Goal: Use online tool/utility: Utilize a website feature to perform a specific function

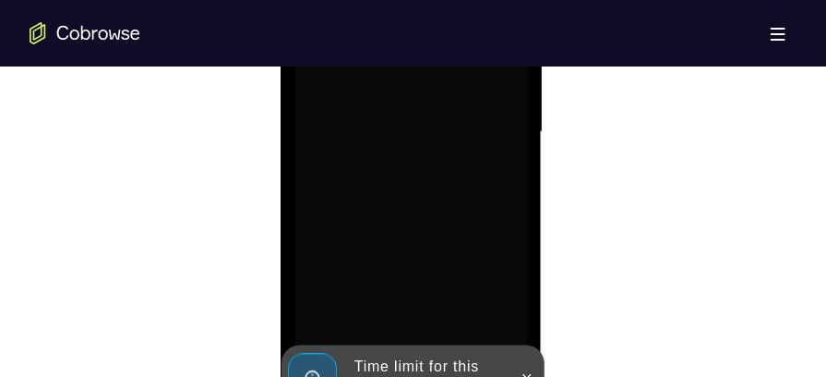
scroll to position [1195, 0]
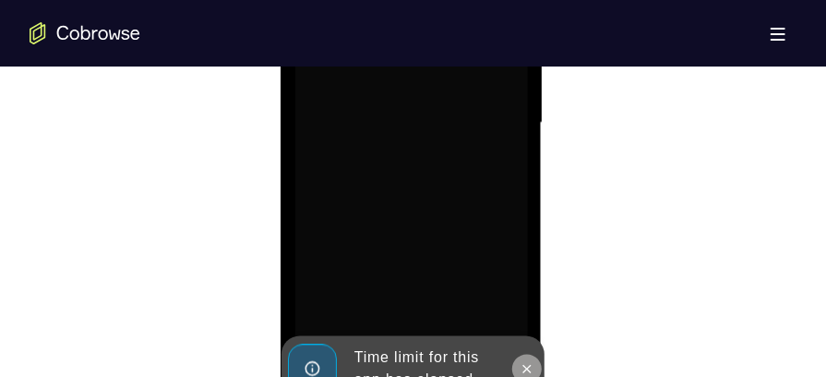
click at [521, 359] on button at bounding box center [527, 371] width 30 height 30
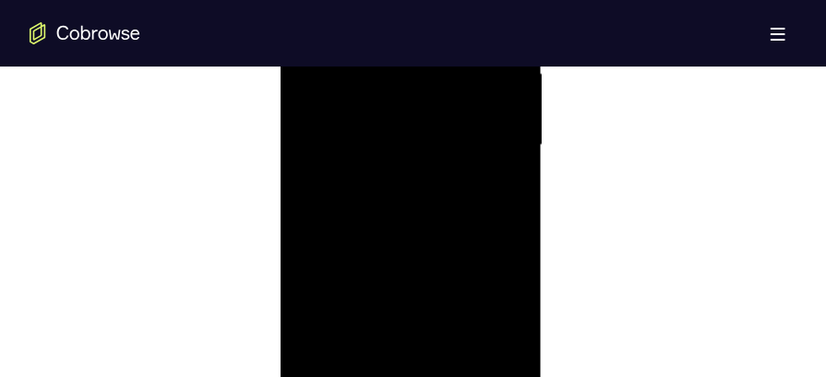
scroll to position [1274, 0]
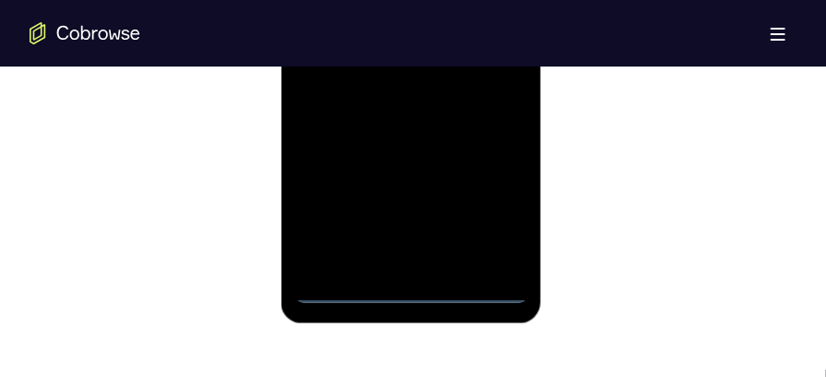
click at [409, 287] on div at bounding box center [411, 45] width 233 height 517
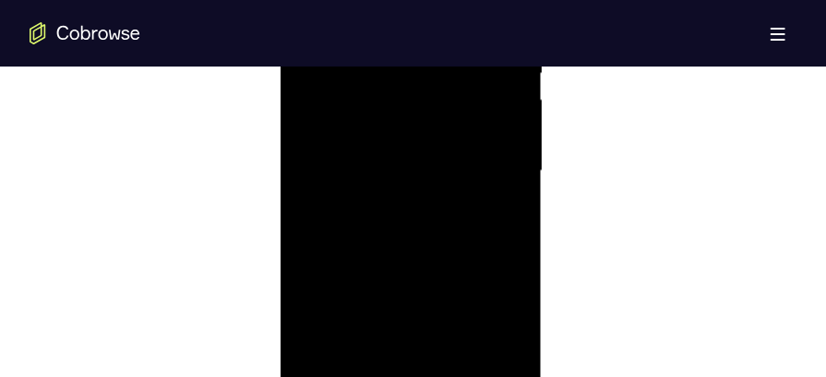
scroll to position [1146, 0]
click at [492, 339] on div at bounding box center [411, 173] width 233 height 517
click at [370, 94] on div at bounding box center [411, 283] width 233 height 517
click at [495, 273] on div at bounding box center [411, 283] width 233 height 517
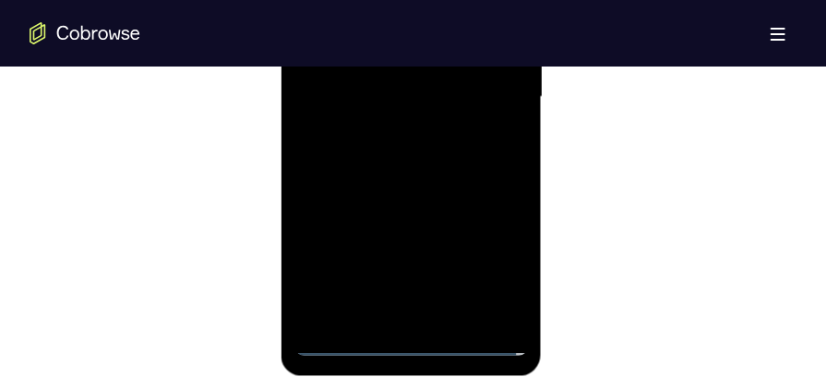
scroll to position [1223, 0]
click at [392, 267] on div at bounding box center [411, 96] width 233 height 517
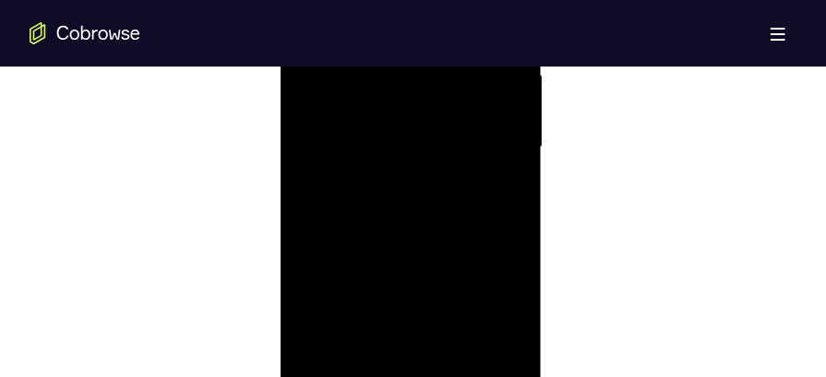
scroll to position [1143, 0]
click at [387, 210] on div at bounding box center [411, 176] width 233 height 517
click at [408, 252] on div at bounding box center [411, 261] width 233 height 517
click at [380, 225] on div at bounding box center [411, 261] width 233 height 517
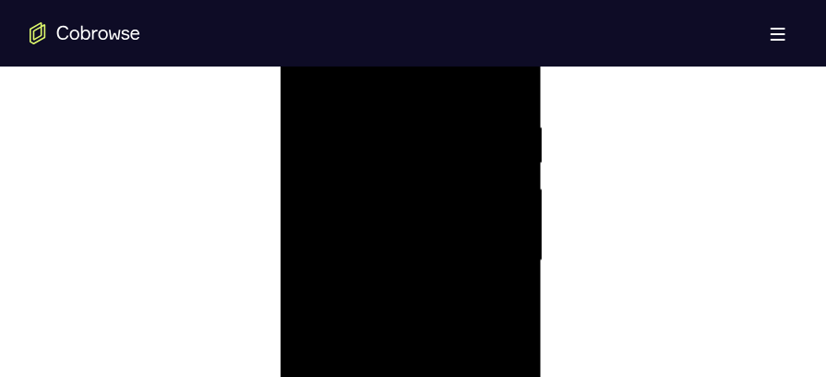
click at [373, 259] on div at bounding box center [411, 261] width 233 height 517
click at [382, 325] on div at bounding box center [411, 261] width 233 height 517
click at [372, 195] on div at bounding box center [411, 194] width 233 height 517
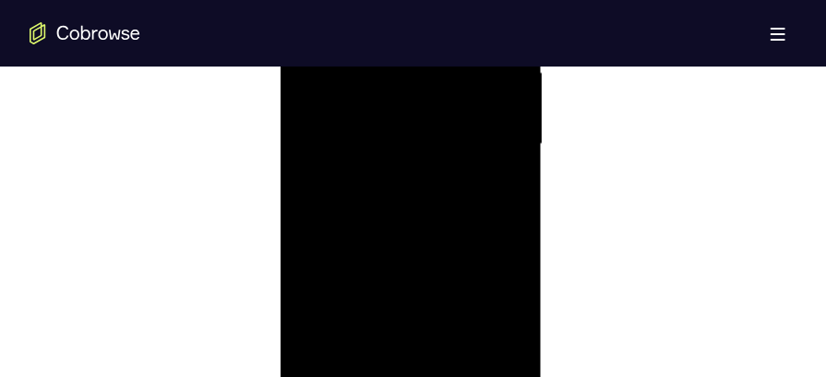
click at [367, 207] on div at bounding box center [411, 145] width 233 height 517
drag, startPoint x: 465, startPoint y: 141, endPoint x: 460, endPoint y: 407, distance: 266.0
click at [460, 376] on div at bounding box center [411, 312] width 233 height 517
click at [410, 97] on div at bounding box center [411, 312] width 233 height 517
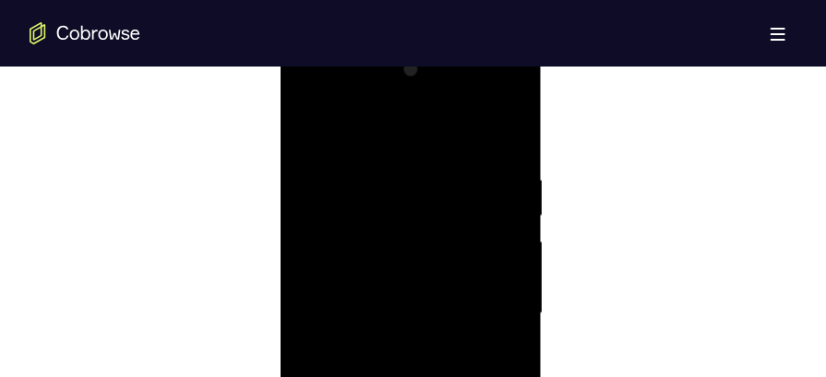
click at [366, 370] on div at bounding box center [411, 312] width 233 height 517
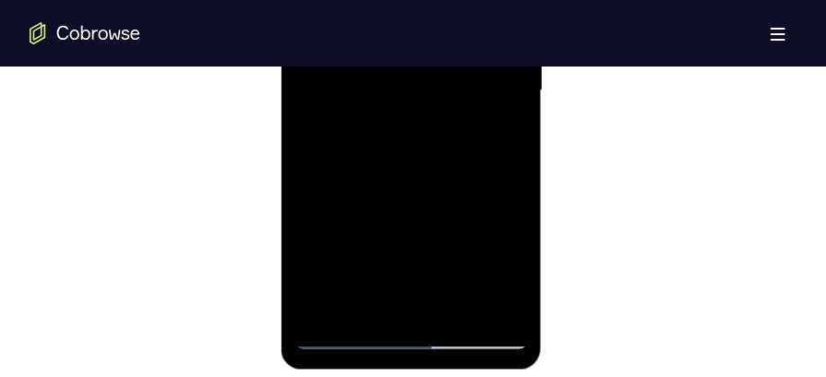
scroll to position [1238, 0]
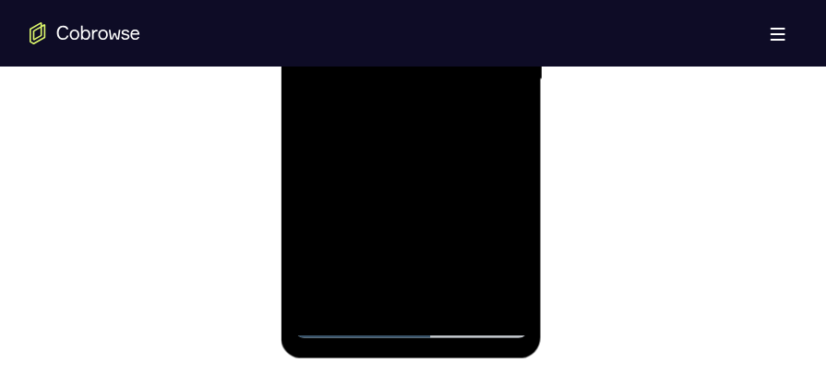
click at [425, 174] on div at bounding box center [411, 81] width 233 height 517
click at [452, 303] on div at bounding box center [411, 81] width 233 height 517
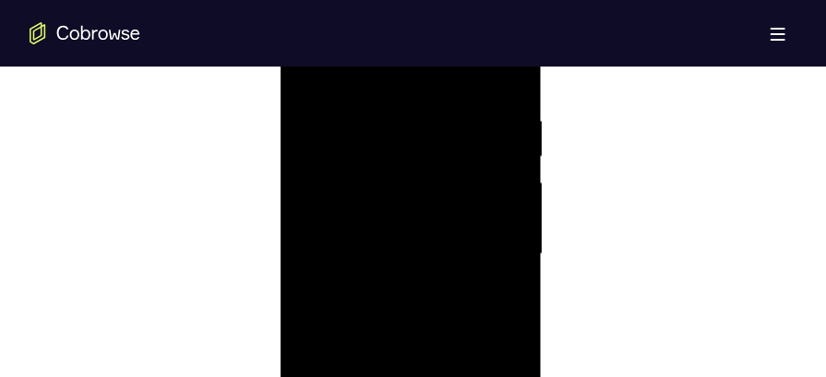
scroll to position [1070, 0]
click at [432, 346] on div at bounding box center [411, 249] width 233 height 517
click at [448, 227] on div at bounding box center [411, 249] width 233 height 517
drag, startPoint x: 448, startPoint y: 191, endPoint x: 445, endPoint y: 333, distance: 142.2
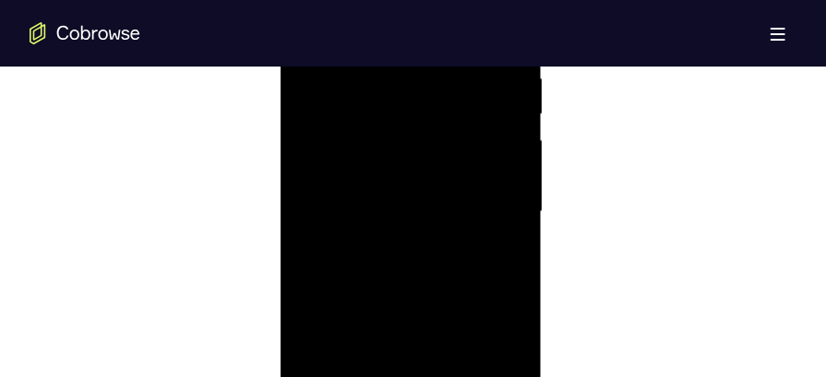
click at [445, 333] on div at bounding box center [411, 213] width 233 height 517
drag, startPoint x: 465, startPoint y: 223, endPoint x: 460, endPoint y: 312, distance: 88.8
click at [460, 312] on div at bounding box center [411, 257] width 233 height 517
drag, startPoint x: 482, startPoint y: 193, endPoint x: 477, endPoint y: 343, distance: 149.7
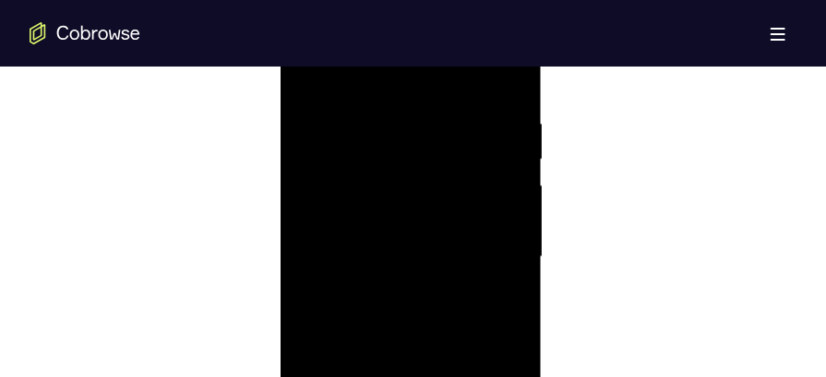
click at [477, 343] on div at bounding box center [411, 257] width 233 height 517
drag, startPoint x: 492, startPoint y: 200, endPoint x: 485, endPoint y: 326, distance: 125.8
click at [485, 326] on div at bounding box center [411, 257] width 233 height 517
drag, startPoint x: 476, startPoint y: 206, endPoint x: 473, endPoint y: 312, distance: 106.3
click at [473, 312] on div at bounding box center [411, 257] width 233 height 517
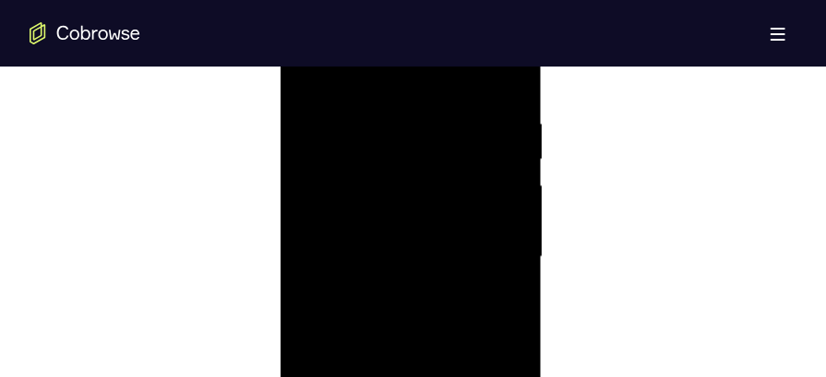
drag, startPoint x: 470, startPoint y: 200, endPoint x: 458, endPoint y: 344, distance: 144.6
click at [458, 344] on div at bounding box center [411, 257] width 233 height 517
drag, startPoint x: 472, startPoint y: 265, endPoint x: 481, endPoint y: 138, distance: 127.8
click at [481, 138] on div at bounding box center [411, 257] width 233 height 517
drag, startPoint x: 459, startPoint y: 254, endPoint x: 464, endPoint y: 160, distance: 94.3
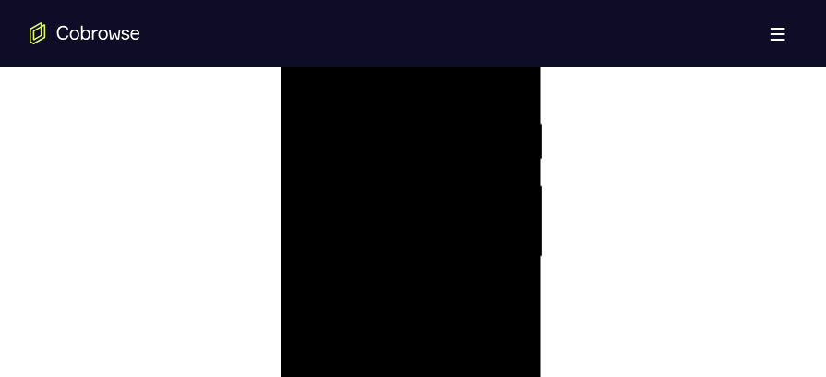
click at [464, 160] on div at bounding box center [411, 257] width 233 height 517
drag, startPoint x: 480, startPoint y: 256, endPoint x: 482, endPoint y: 128, distance: 127.4
click at [482, 128] on div at bounding box center [411, 141] width 233 height 517
drag, startPoint x: 474, startPoint y: 264, endPoint x: 474, endPoint y: 224, distance: 39.7
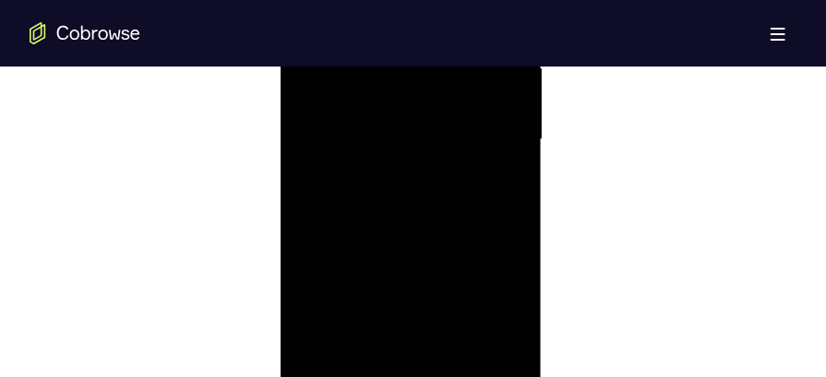
click at [474, 224] on div at bounding box center [411, 141] width 233 height 517
drag, startPoint x: 475, startPoint y: 261, endPoint x: 476, endPoint y: 123, distance: 138.5
click at [476, 123] on div at bounding box center [411, 141] width 233 height 517
drag, startPoint x: 467, startPoint y: 241, endPoint x: 468, endPoint y: 115, distance: 126.5
click at [468, 115] on div at bounding box center [411, 141] width 233 height 517
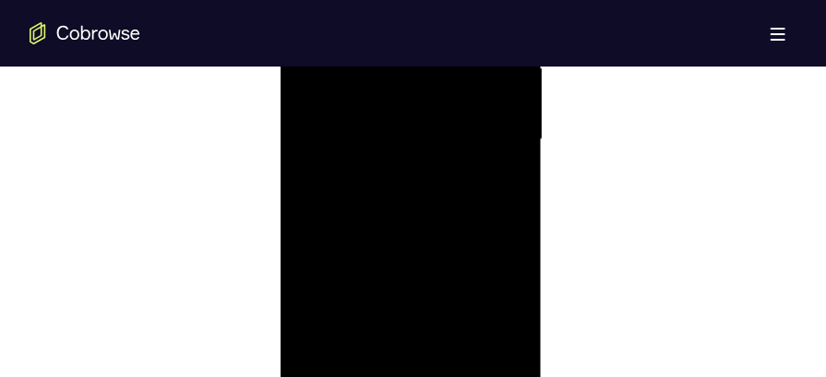
click at [383, 182] on div at bounding box center [411, 141] width 233 height 517
click at [308, 92] on div at bounding box center [411, 281] width 233 height 517
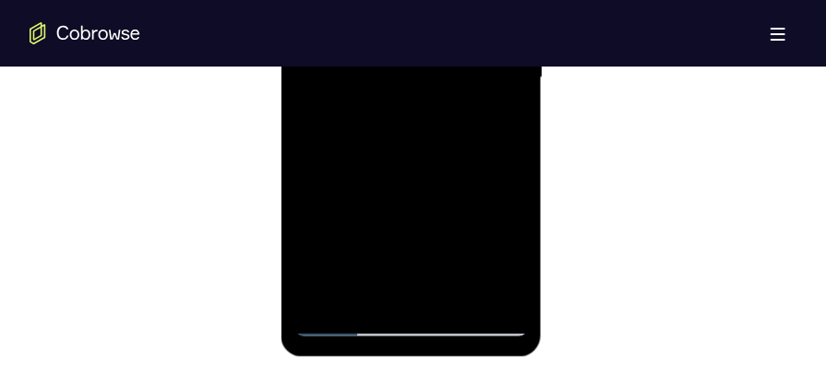
scroll to position [1242, 0]
click at [446, 295] on div at bounding box center [411, 77] width 233 height 517
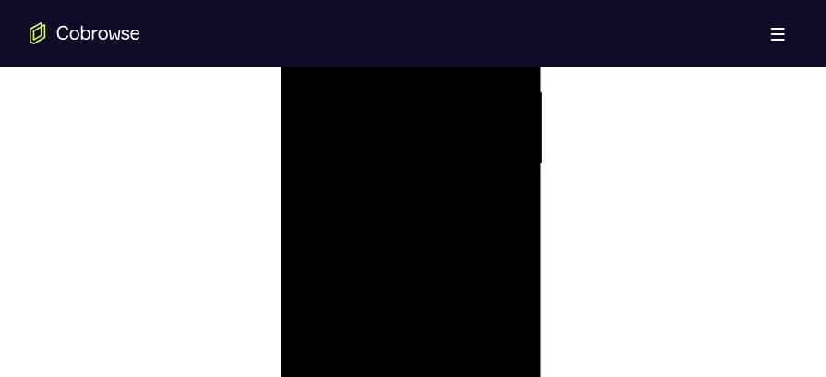
scroll to position [1146, 0]
click at [394, 140] on div at bounding box center [411, 173] width 233 height 517
drag, startPoint x: 452, startPoint y: 215, endPoint x: 445, endPoint y: 271, distance: 56.7
click at [445, 271] on div at bounding box center [411, 226] width 233 height 517
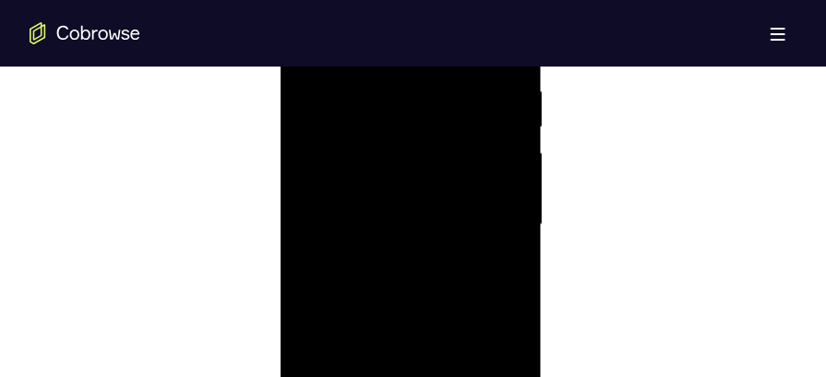
drag, startPoint x: 455, startPoint y: 226, endPoint x: 452, endPoint y: 276, distance: 49.9
click at [452, 276] on div at bounding box center [411, 226] width 233 height 517
drag, startPoint x: 461, startPoint y: 223, endPoint x: 460, endPoint y: 249, distance: 26.8
click at [460, 249] on div at bounding box center [411, 226] width 233 height 517
click at [397, 215] on div at bounding box center [411, 226] width 233 height 517
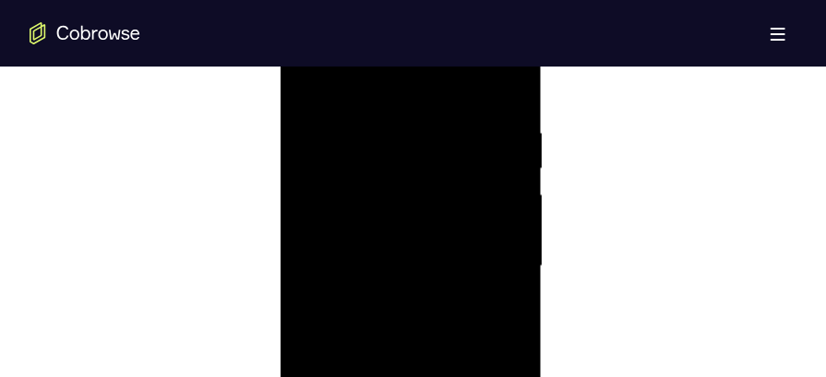
scroll to position [1039, 0]
click at [308, 89] on div at bounding box center [411, 279] width 233 height 517
click at [454, 330] on div at bounding box center [411, 116] width 233 height 517
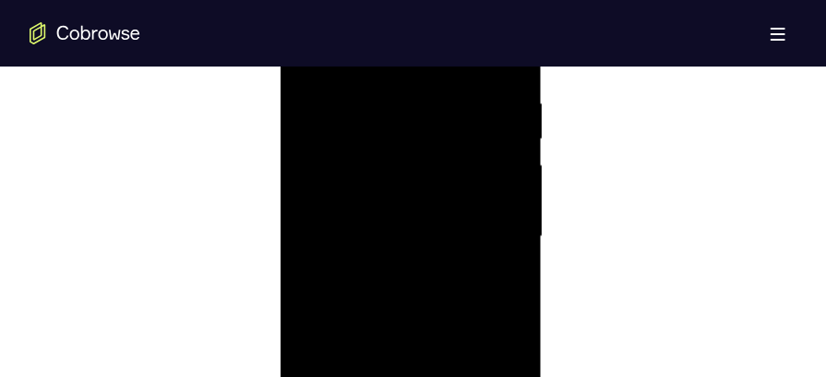
click at [413, 204] on div at bounding box center [411, 238] width 233 height 517
click at [413, 204] on div at bounding box center [411, 150] width 233 height 517
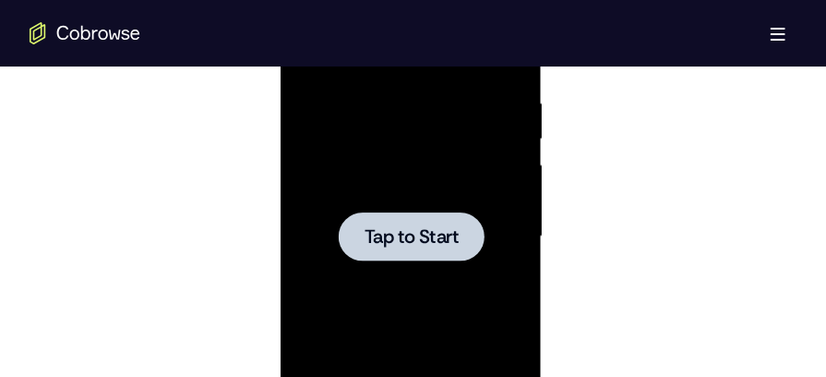
click at [388, 195] on div at bounding box center [411, 238] width 233 height 517
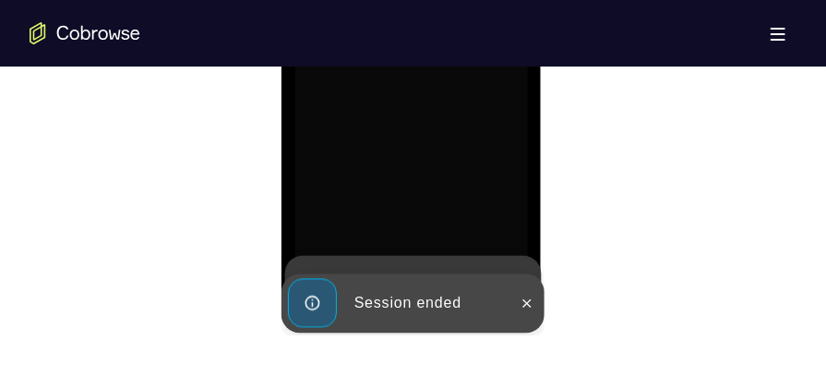
scroll to position [1272, 0]
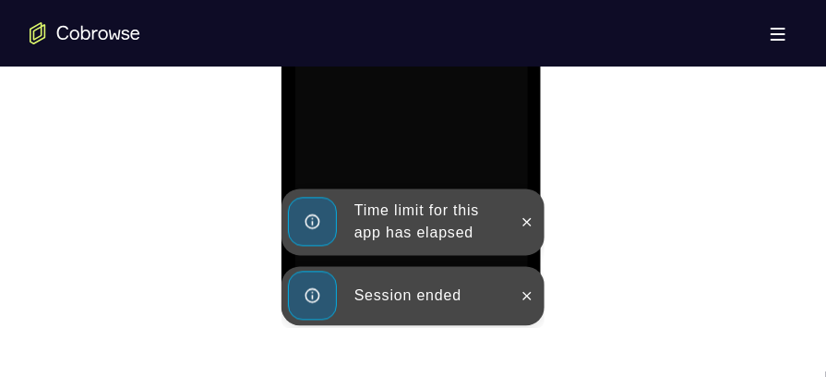
click at [529, 239] on div at bounding box center [527, 222] width 30 height 66
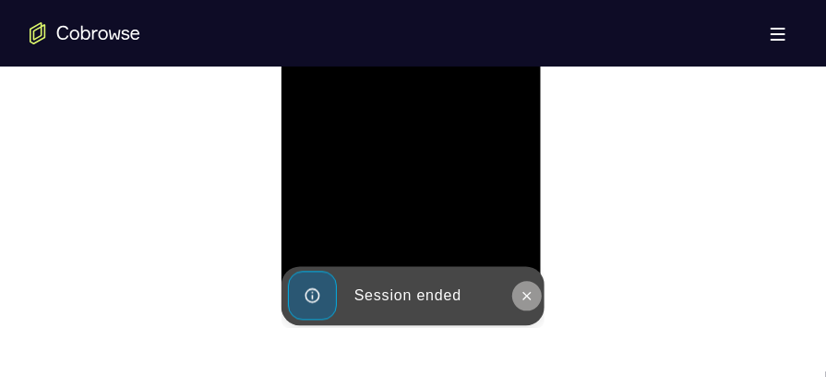
click at [529, 285] on button at bounding box center [527, 297] width 30 height 30
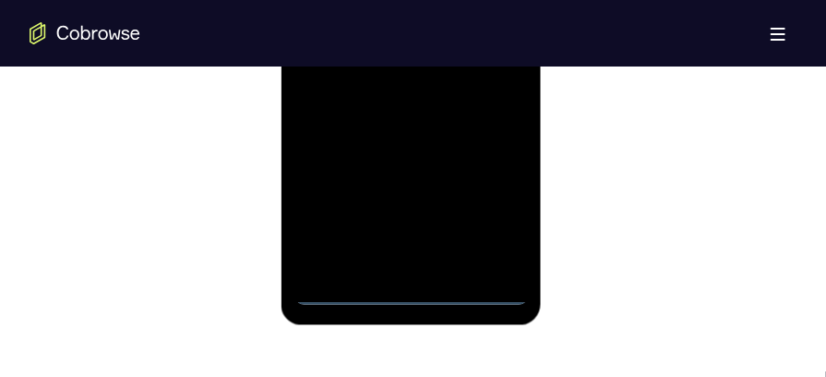
click at [409, 289] on div at bounding box center [411, 47] width 233 height 517
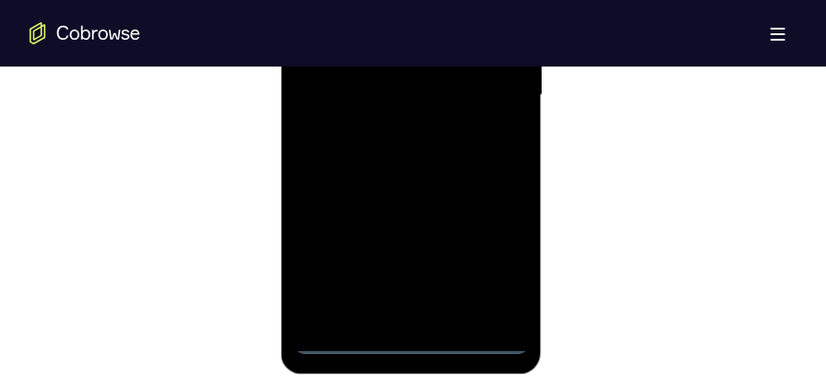
scroll to position [1217, 0]
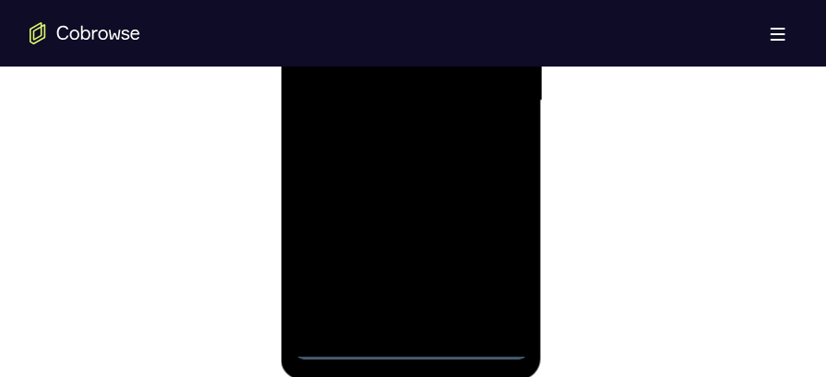
click at [491, 281] on div at bounding box center [411, 102] width 233 height 517
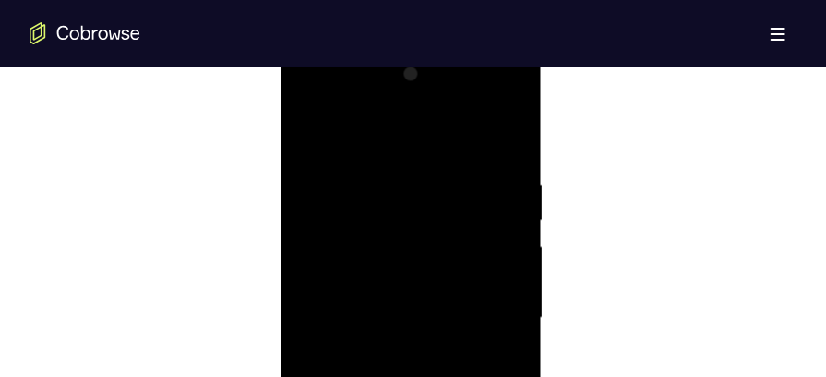
scroll to position [995, 0]
click at [381, 144] on div at bounding box center [411, 322] width 233 height 517
click at [486, 313] on div at bounding box center [411, 322] width 233 height 517
click at [386, 287] on div at bounding box center [411, 254] width 233 height 517
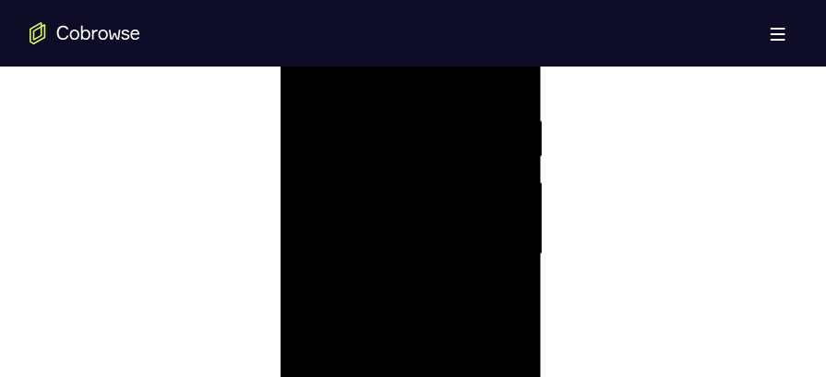
click at [400, 235] on div at bounding box center [411, 254] width 233 height 517
click at [376, 221] on div at bounding box center [411, 254] width 233 height 517
click at [366, 259] on div at bounding box center [411, 254] width 233 height 517
click at [368, 320] on div at bounding box center [411, 254] width 233 height 517
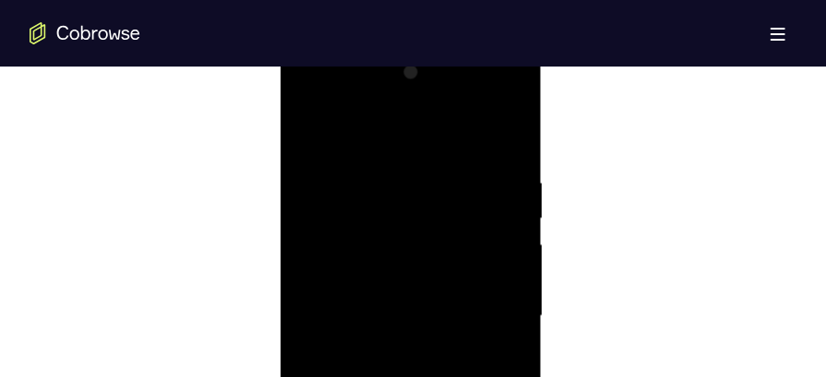
click at [393, 100] on div at bounding box center [411, 315] width 233 height 517
click at [369, 267] on div at bounding box center [411, 248] width 233 height 517
